Goal: Task Accomplishment & Management: Use online tool/utility

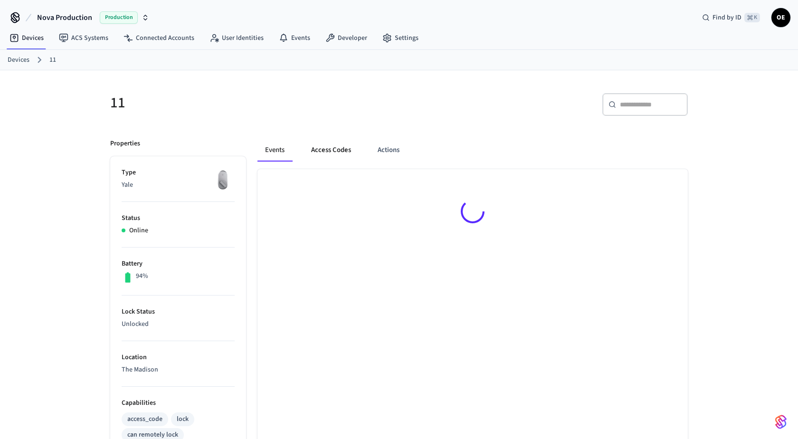
click at [337, 157] on button "Access Codes" at bounding box center [331, 150] width 55 height 23
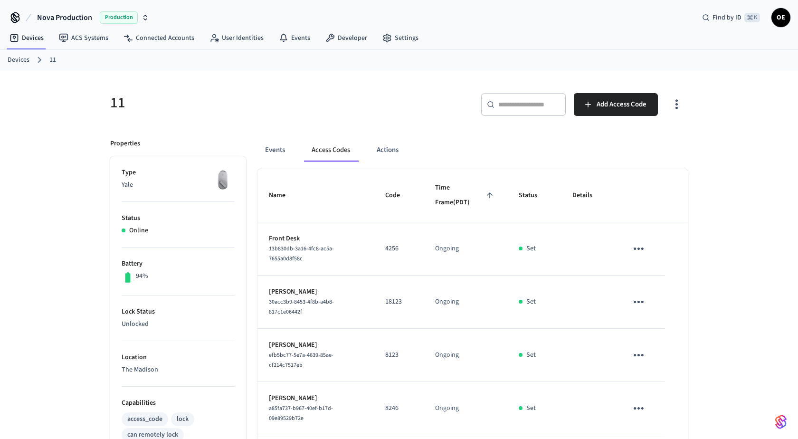
scroll to position [350, 0]
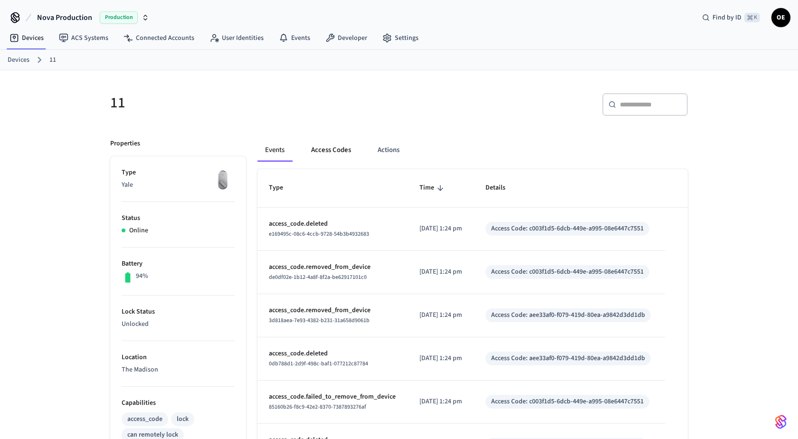
click at [326, 144] on button "Access Codes" at bounding box center [331, 150] width 55 height 23
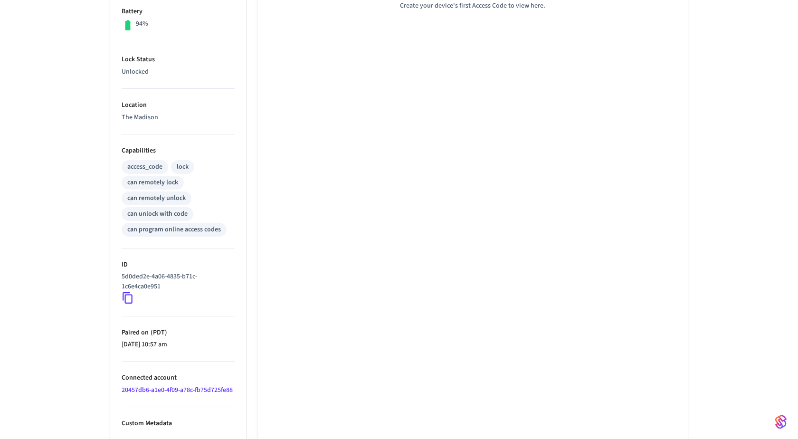
scroll to position [350, 0]
